Goal: Information Seeking & Learning: Learn about a topic

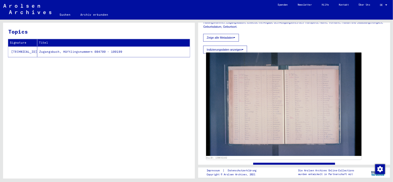
scroll to position [144, 0]
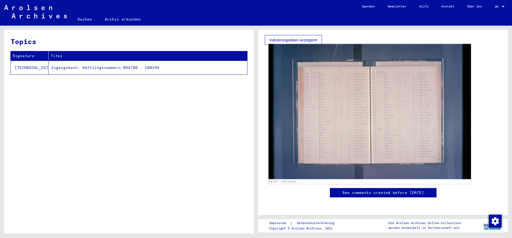
click at [356, 105] on img at bounding box center [370, 111] width 203 height 135
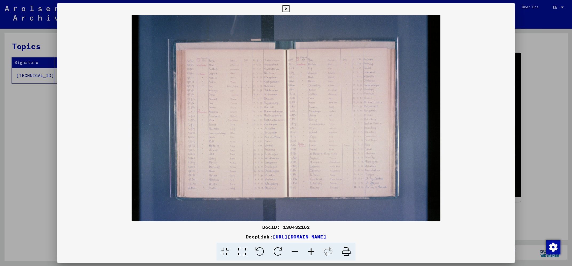
scroll to position [144, 0]
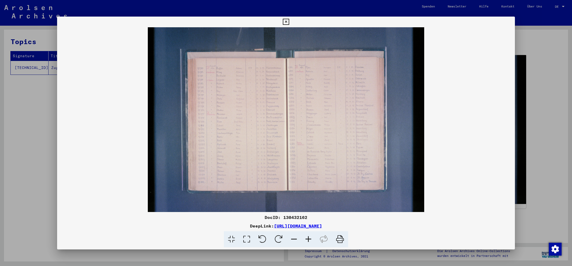
click at [313, 235] on icon at bounding box center [308, 239] width 14 height 16
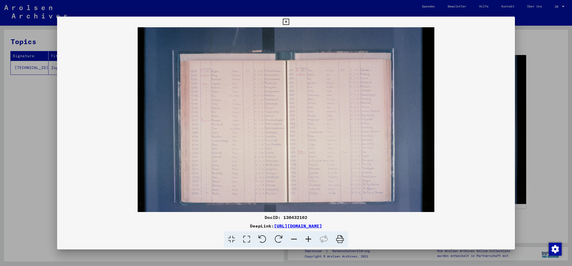
click at [309, 235] on icon at bounding box center [308, 239] width 14 height 16
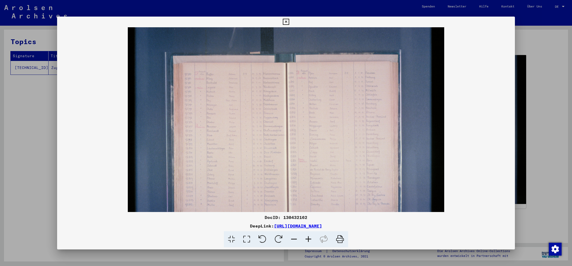
click at [309, 235] on icon at bounding box center [308, 239] width 14 height 16
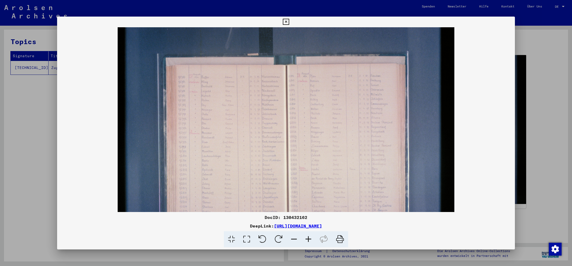
click at [309, 235] on icon at bounding box center [308, 239] width 14 height 16
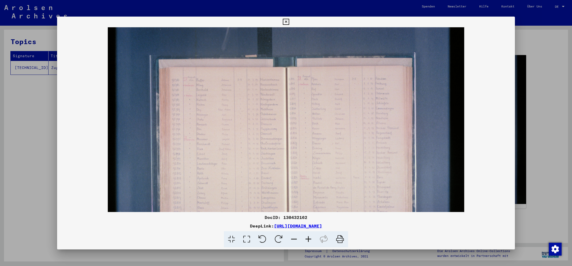
click at [309, 235] on icon at bounding box center [308, 239] width 14 height 16
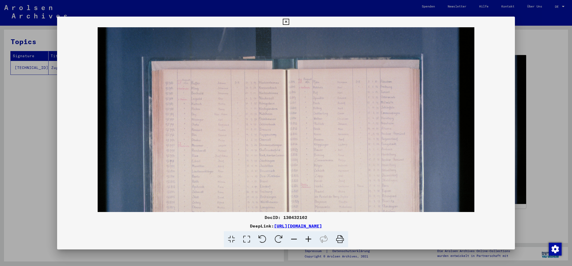
click at [309, 235] on icon at bounding box center [308, 239] width 14 height 16
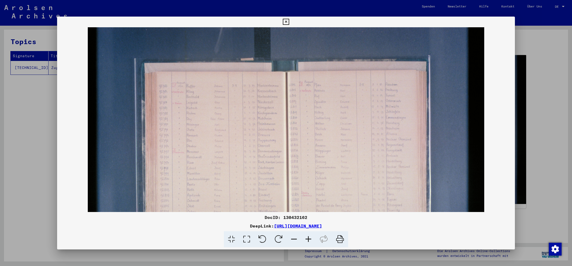
click at [309, 235] on icon at bounding box center [308, 239] width 14 height 16
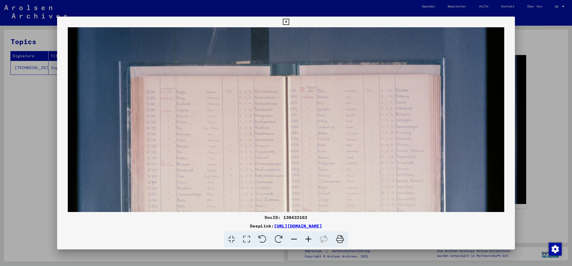
click at [309, 235] on icon at bounding box center [308, 239] width 14 height 16
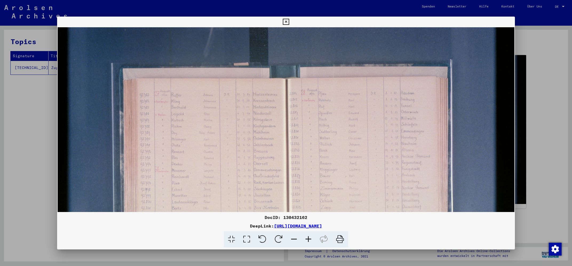
click at [309, 235] on icon at bounding box center [308, 239] width 14 height 16
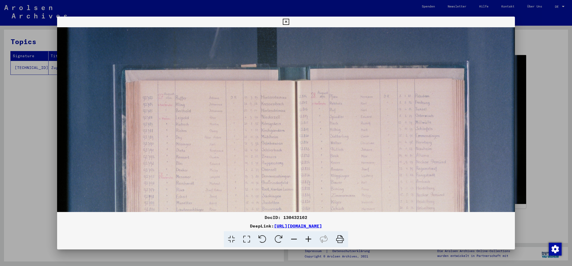
click at [309, 235] on icon at bounding box center [308, 239] width 14 height 16
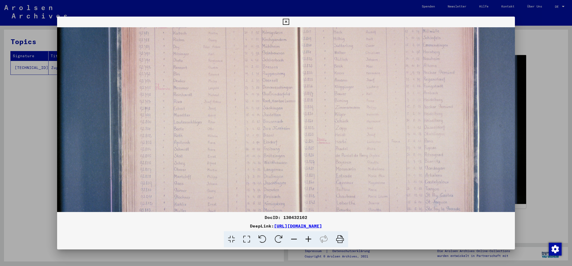
scroll to position [96, 7]
drag, startPoint x: 269, startPoint y: 189, endPoint x: 261, endPoint y: 93, distance: 96.6
click at [261, 93] on img at bounding box center [298, 96] width 497 height 331
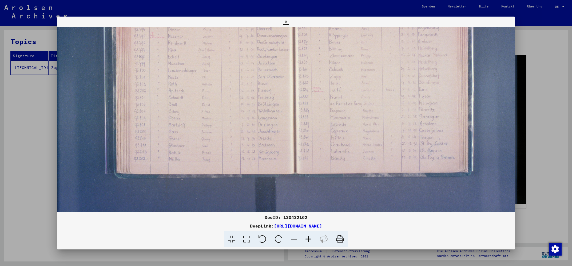
scroll to position [147, 13]
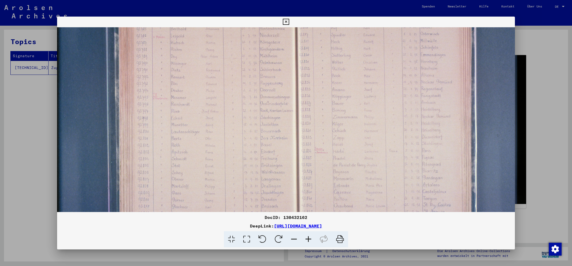
drag, startPoint x: 257, startPoint y: 189, endPoint x: 255, endPoint y: 192, distance: 3.4
click at [255, 192] on img at bounding box center [295, 107] width 497 height 331
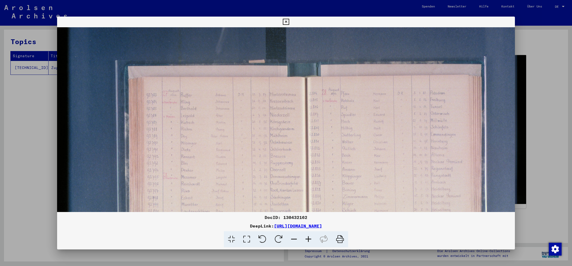
drag, startPoint x: 311, startPoint y: 97, endPoint x: 355, endPoint y: 179, distance: 92.9
click at [355, 179] on img at bounding box center [305, 186] width 497 height 331
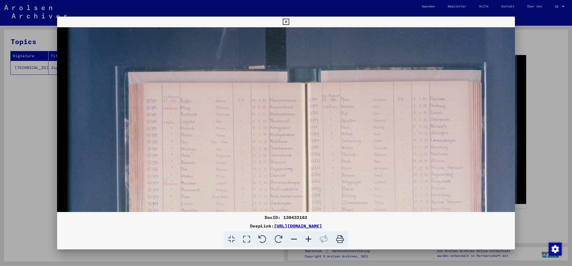
click at [512, 82] on div at bounding box center [286, 133] width 572 height 266
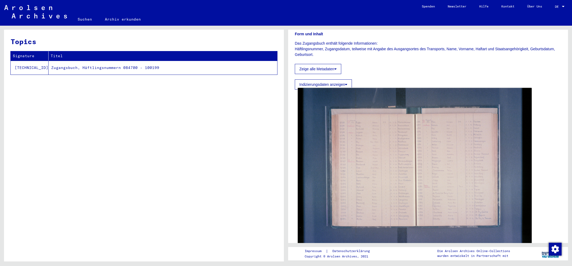
scroll to position [86, 0]
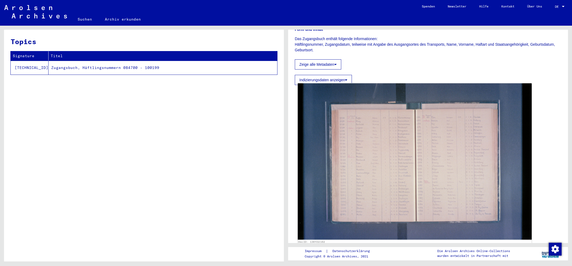
click at [435, 145] on img at bounding box center [415, 161] width 234 height 156
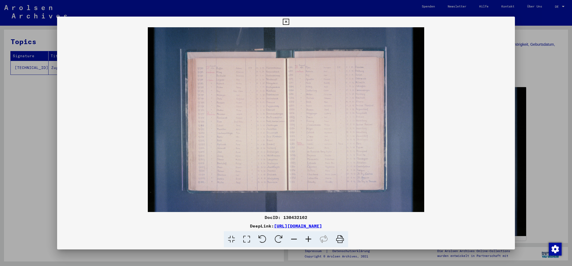
click at [263, 238] on icon at bounding box center [262, 239] width 16 height 16
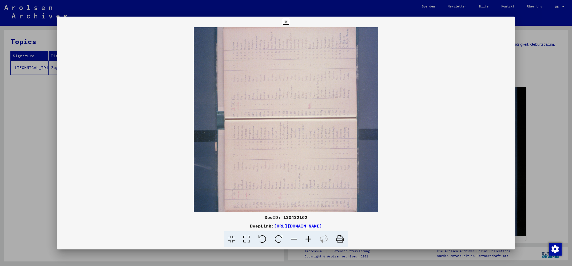
click at [263, 238] on icon at bounding box center [262, 239] width 16 height 16
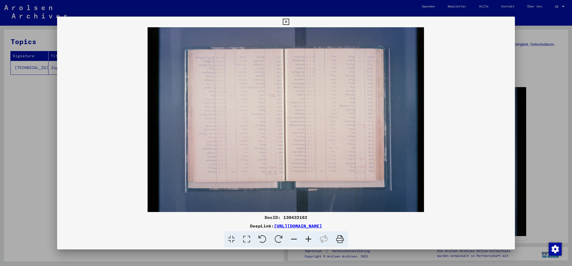
click at [263, 238] on icon at bounding box center [262, 239] width 16 height 16
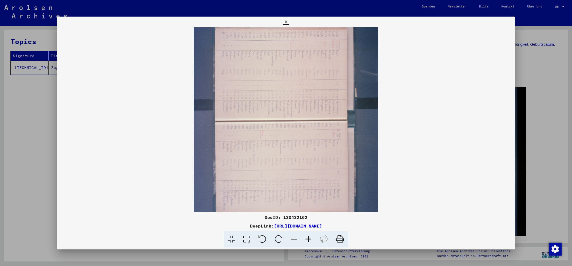
click at [263, 238] on icon at bounding box center [262, 239] width 16 height 16
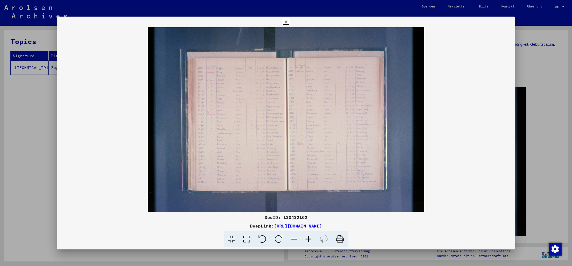
click at [291, 19] on button at bounding box center [285, 22] width 9 height 11
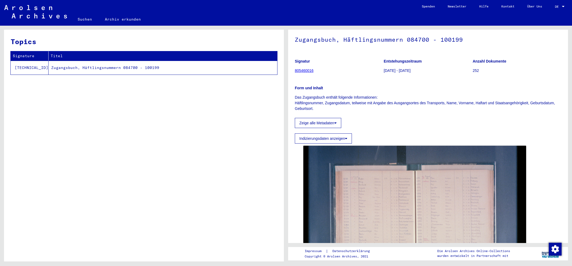
scroll to position [0, 0]
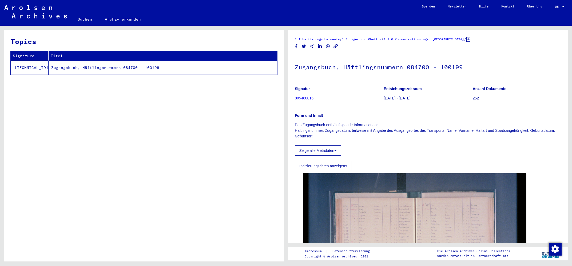
click at [314, 149] on button "Zeige alle Metadaten" at bounding box center [318, 150] width 46 height 10
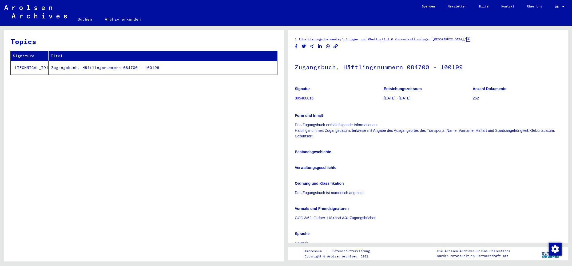
click at [111, 67] on td "Zugangsbuch, Häftlingsnummern 084700 - 100199" at bounding box center [163, 68] width 229 height 14
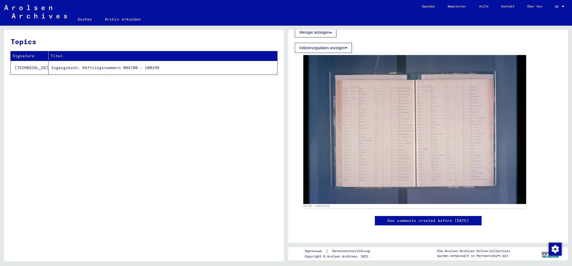
scroll to position [258, 0]
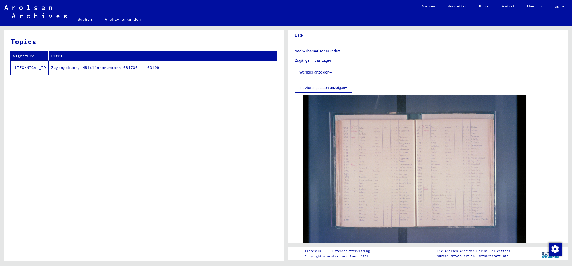
click at [437, 166] on img at bounding box center [414, 169] width 223 height 149
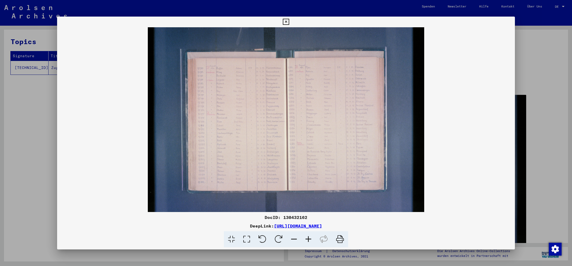
click at [341, 177] on img at bounding box center [286, 119] width 458 height 184
click at [309, 238] on icon at bounding box center [308, 239] width 14 height 16
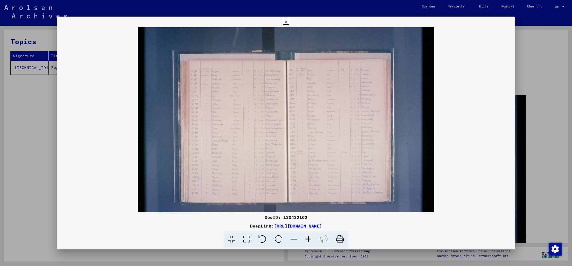
click at [309, 238] on icon at bounding box center [308, 239] width 14 height 16
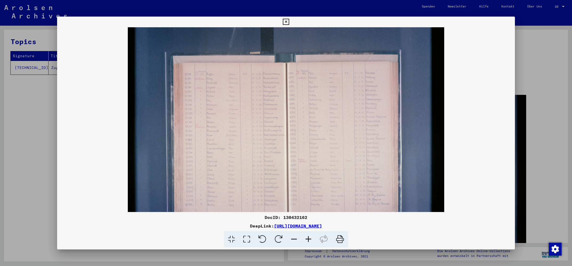
click at [309, 238] on icon at bounding box center [308, 239] width 14 height 16
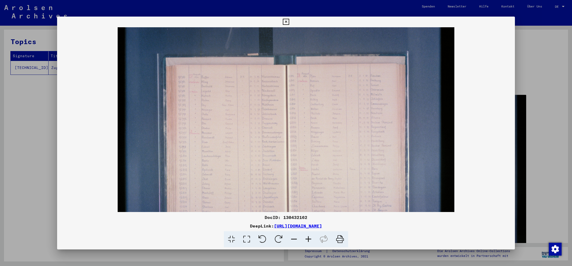
click at [309, 238] on icon at bounding box center [308, 239] width 14 height 16
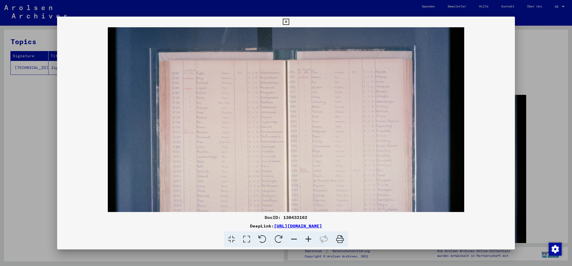
scroll to position [9, 0]
drag, startPoint x: 342, startPoint y: 199, endPoint x: 330, endPoint y: 191, distance: 14.8
click at [330, 191] on img at bounding box center [286, 138] width 357 height 238
click at [312, 236] on icon at bounding box center [308, 239] width 14 height 16
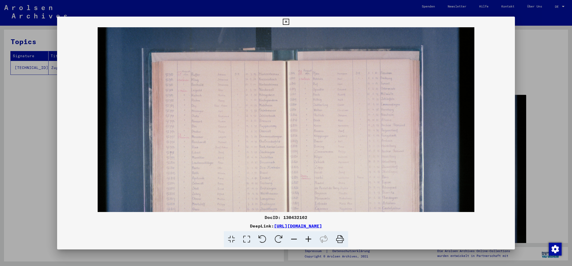
click at [312, 236] on icon at bounding box center [308, 239] width 14 height 16
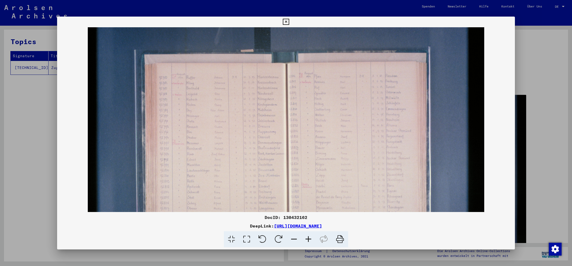
click at [312, 236] on icon at bounding box center [308, 239] width 14 height 16
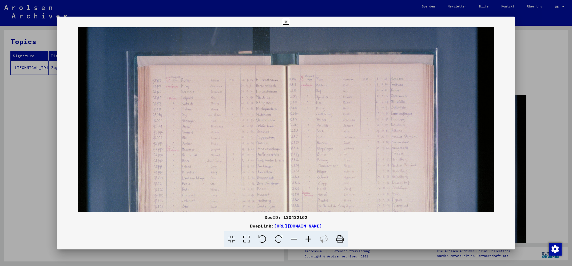
click at [312, 236] on icon at bounding box center [308, 239] width 14 height 16
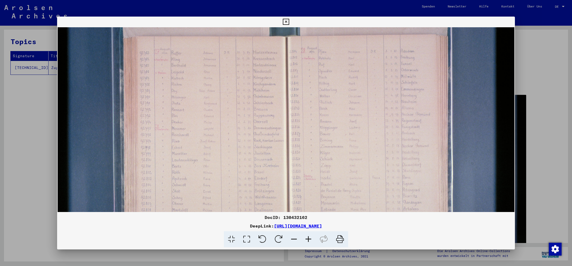
scroll to position [59, 0]
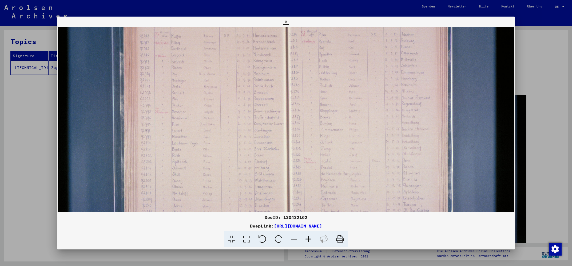
drag, startPoint x: 343, startPoint y: 198, endPoint x: 337, endPoint y: 148, distance: 50.6
click at [337, 148] on img at bounding box center [286, 121] width 457 height 304
